Goal: Check status: Check status

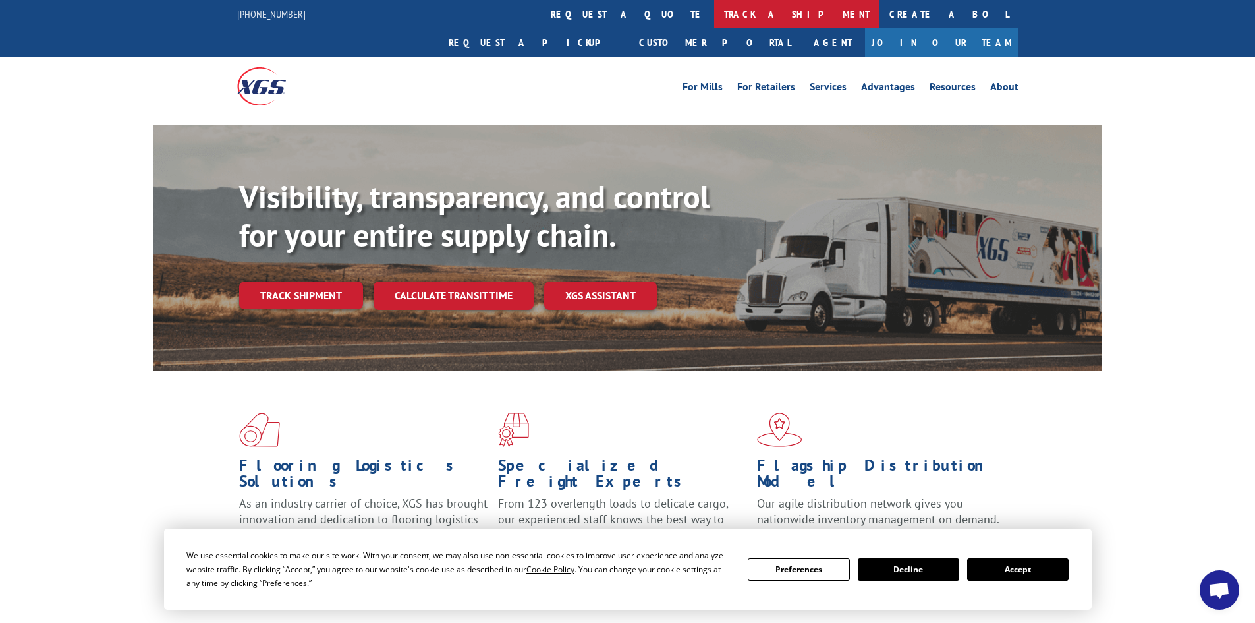
click at [714, 19] on link "track a shipment" at bounding box center [796, 14] width 165 height 28
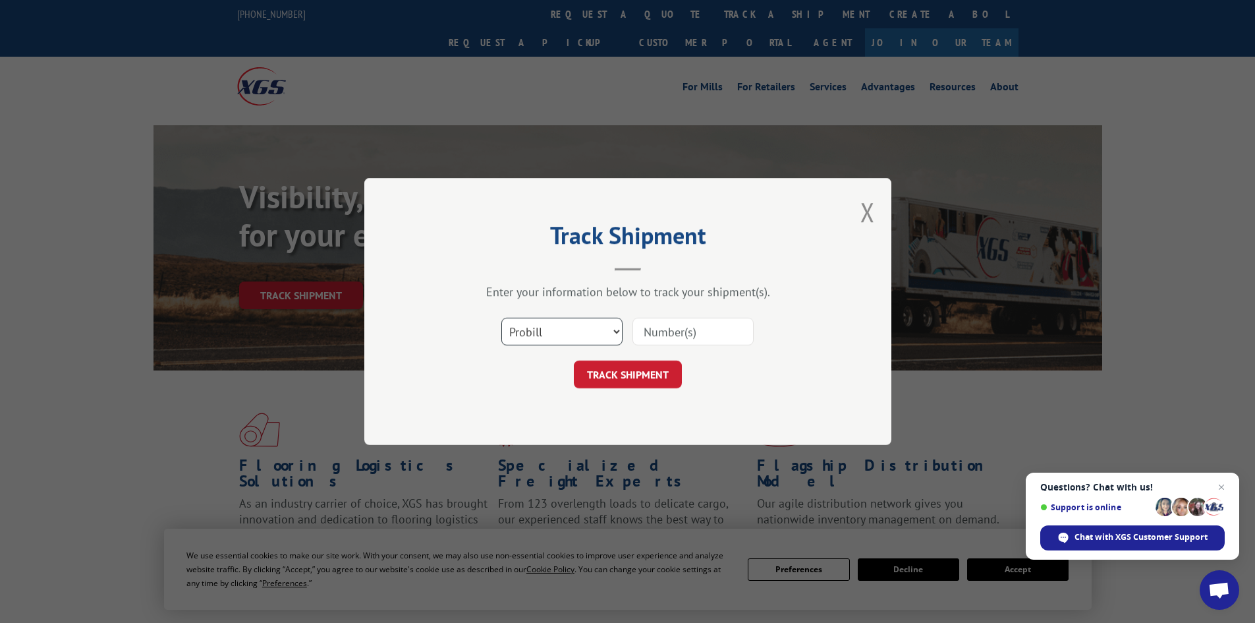
click at [601, 332] on select "Select category... Probill BOL PO" at bounding box center [561, 332] width 121 height 28
select select "bol"
click at [501, 318] on select "Select category... Probill BOL PO" at bounding box center [561, 332] width 121 height 28
click at [696, 327] on input at bounding box center [693, 332] width 121 height 28
paste input "6022780"
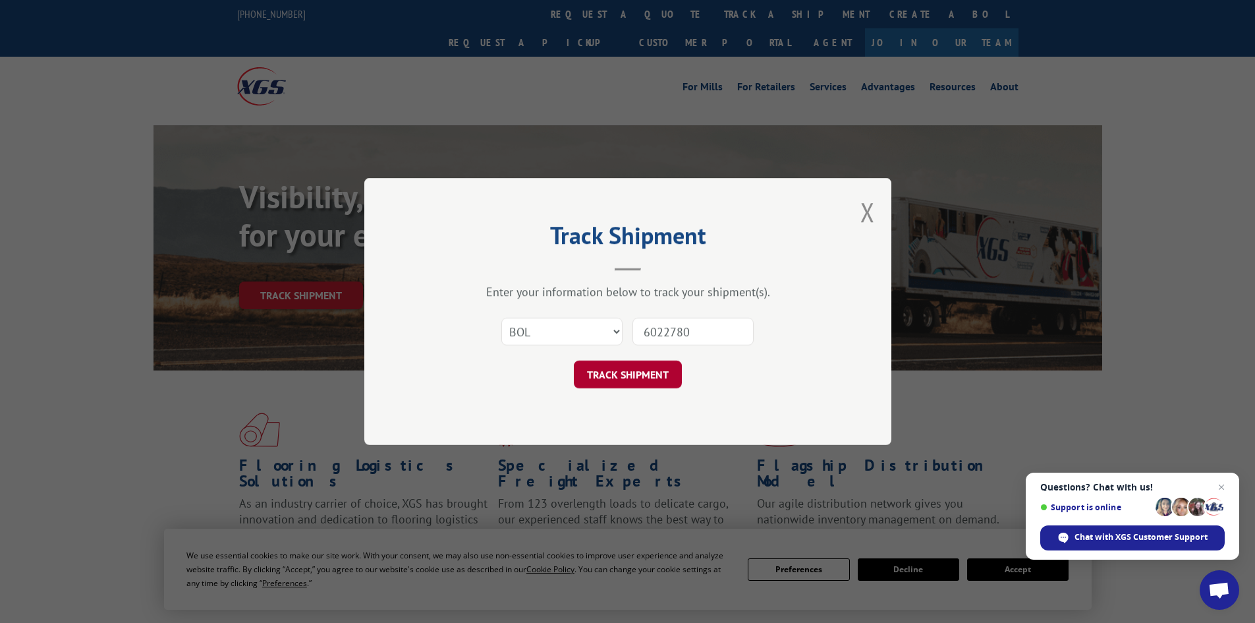
type input "6022780"
click at [651, 380] on button "TRACK SHIPMENT" at bounding box center [628, 374] width 108 height 28
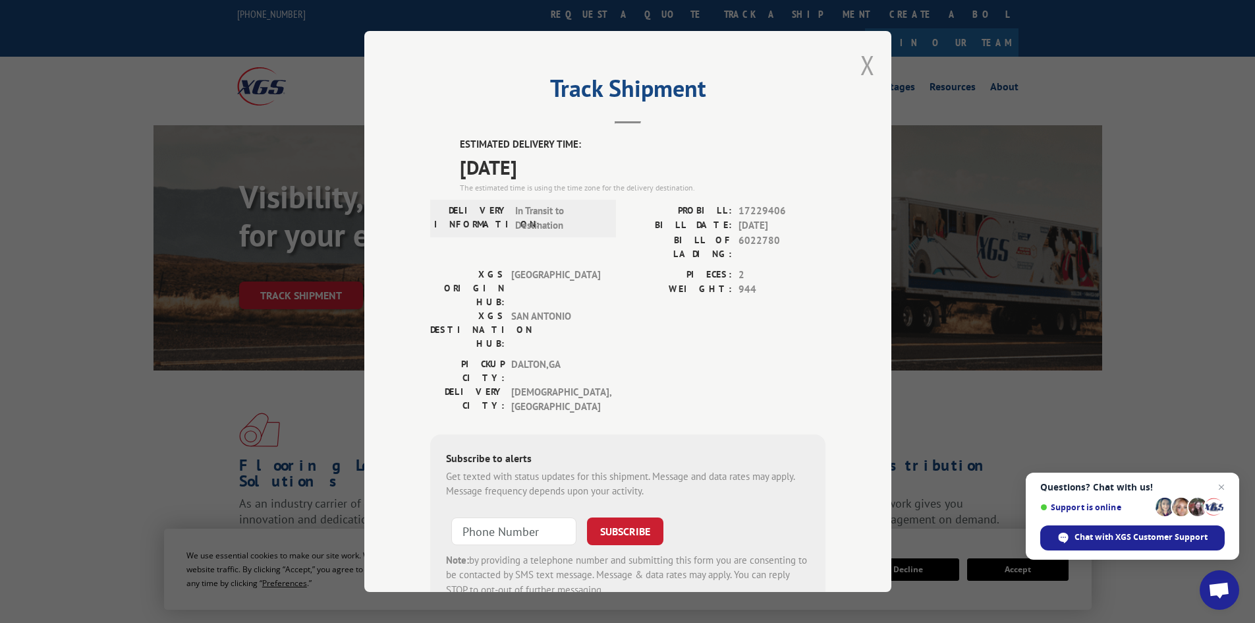
click at [861, 75] on button "Close modal" at bounding box center [868, 64] width 14 height 35
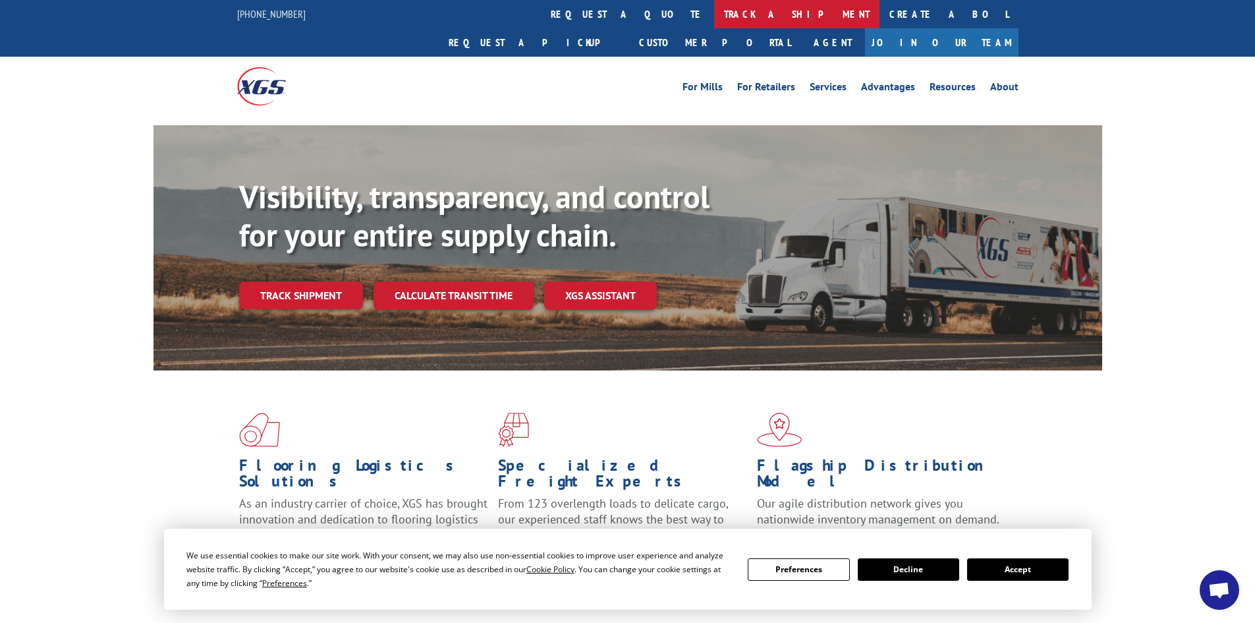
click at [714, 12] on link "track a shipment" at bounding box center [796, 14] width 165 height 28
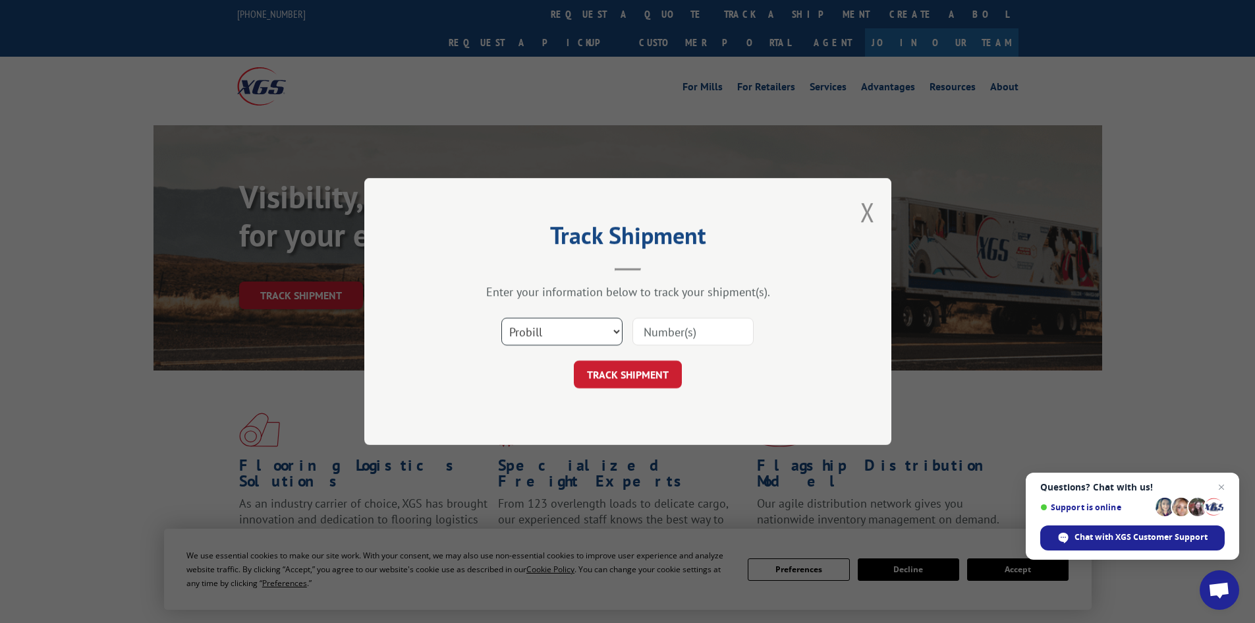
click at [581, 336] on select "Select category... Probill BOL PO" at bounding box center [561, 332] width 121 height 28
select select "bol"
click at [501, 318] on select "Select category... Probill BOL PO" at bounding box center [561, 332] width 121 height 28
click at [696, 329] on input at bounding box center [693, 332] width 121 height 28
paste input "5221270"
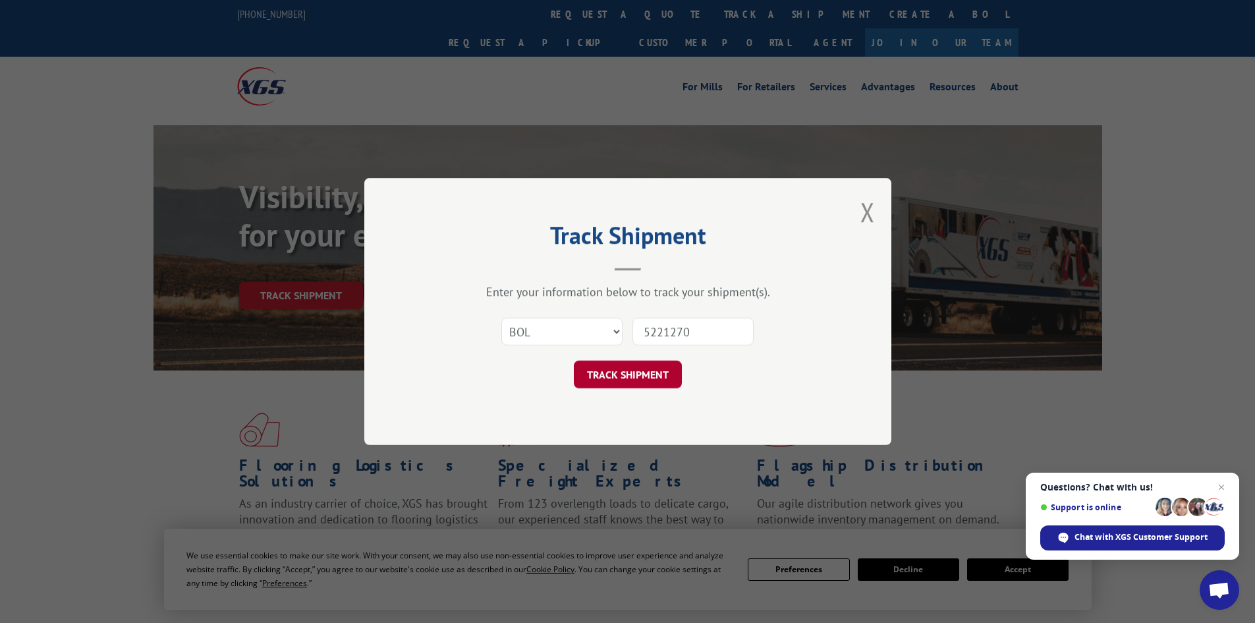
type input "5221270"
click at [639, 372] on button "TRACK SHIPMENT" at bounding box center [628, 374] width 108 height 28
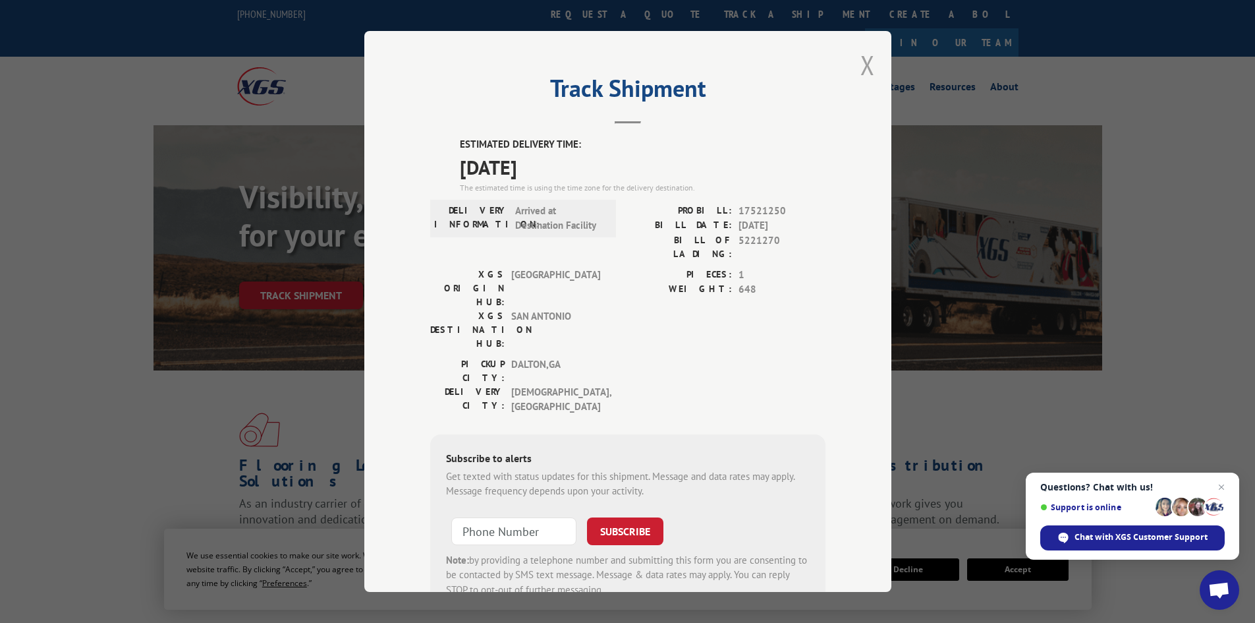
click at [861, 65] on button "Close modal" at bounding box center [868, 64] width 14 height 35
